Goal: Register for event/course

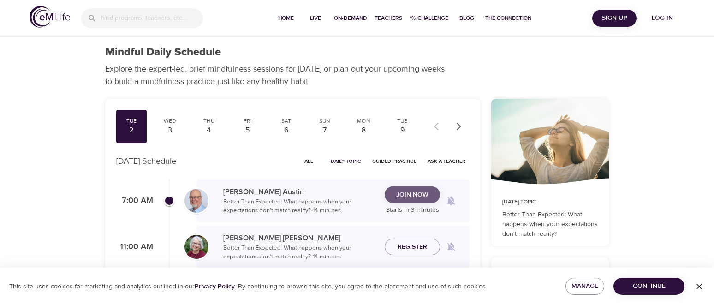
click at [418, 195] on span "Join Now" at bounding box center [412, 195] width 32 height 12
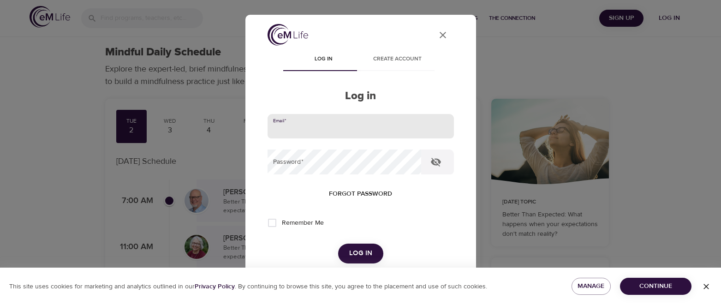
click at [340, 126] on input "email" at bounding box center [361, 126] width 186 height 25
type input "detra.simon@meritain.com"
click at [338, 244] on button "Log in" at bounding box center [360, 253] width 45 height 19
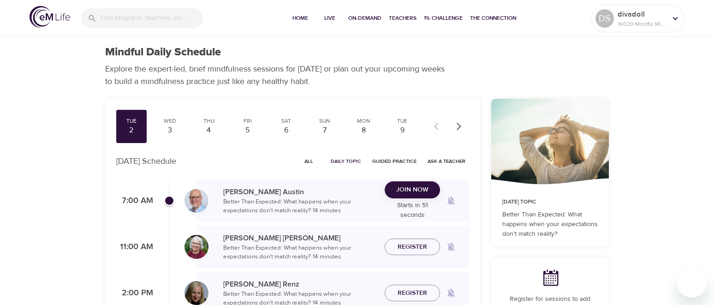
checkbox input "true"
click at [416, 197] on span "Join Now" at bounding box center [412, 195] width 32 height 12
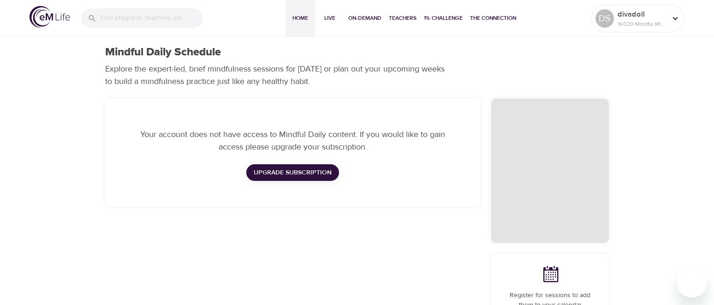
click at [296, 20] on span "Home" at bounding box center [300, 18] width 22 height 10
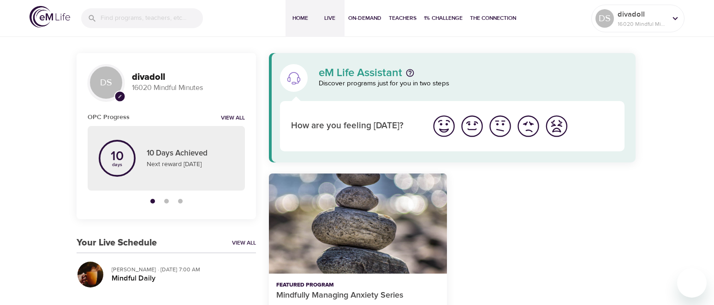
click at [332, 17] on span "Live" at bounding box center [330, 18] width 22 height 10
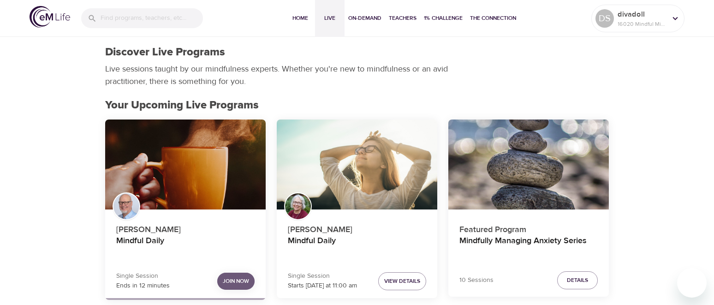
click at [240, 284] on span "Join Now" at bounding box center [236, 281] width 26 height 10
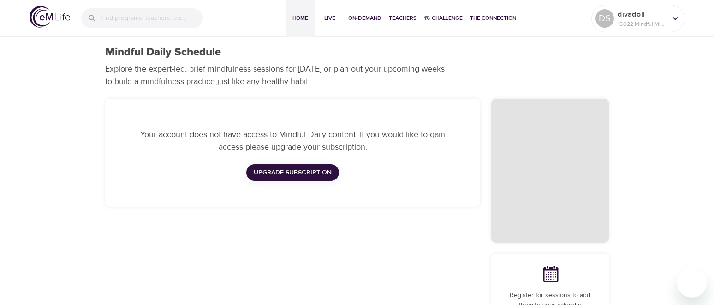
drag, startPoint x: 296, startPoint y: 15, endPoint x: 289, endPoint y: 19, distance: 8.7
click at [289, 19] on span "Home" at bounding box center [300, 18] width 22 height 10
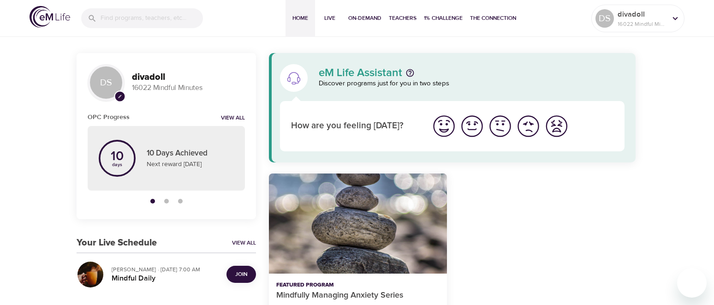
click at [245, 272] on span "Join" at bounding box center [241, 274] width 12 height 10
